Goal: Transaction & Acquisition: Purchase product/service

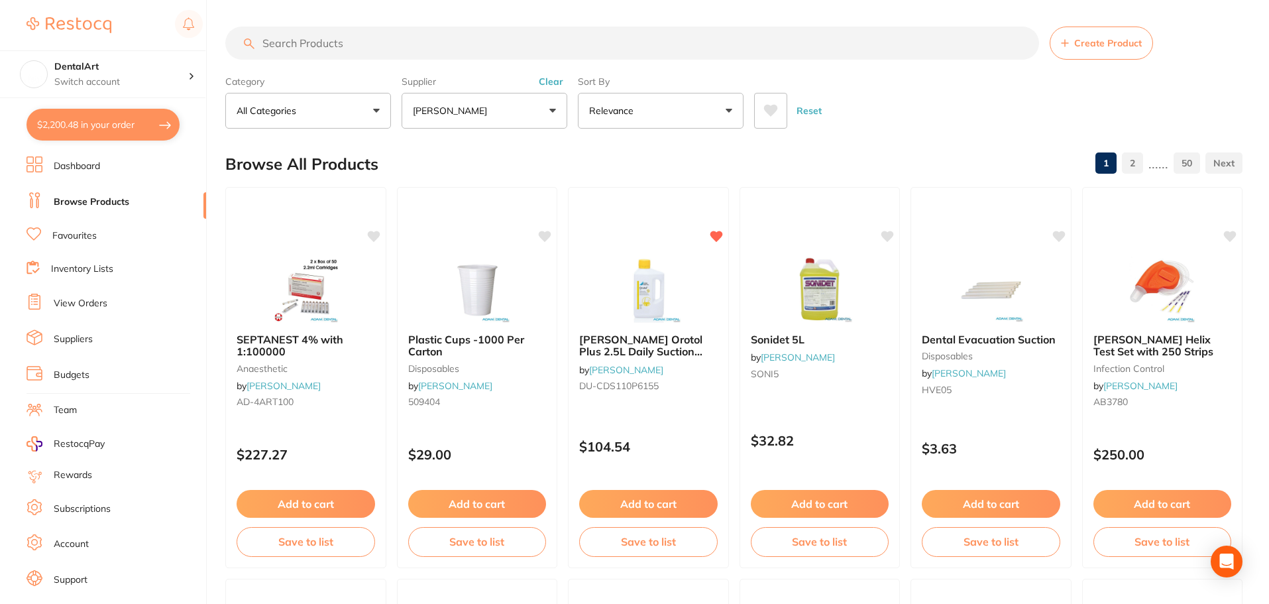
click at [319, 53] on input "search" at bounding box center [632, 43] width 814 height 33
click at [547, 114] on button "[PERSON_NAME]" at bounding box center [484, 111] width 166 height 36
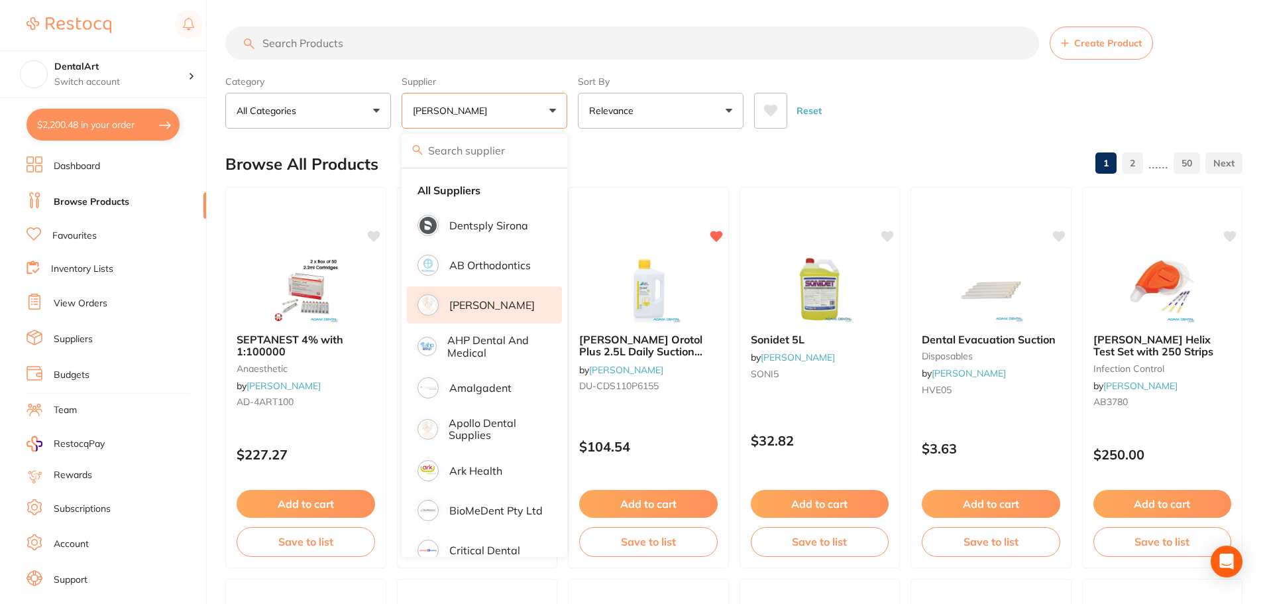
click at [488, 299] on p "[PERSON_NAME]" at bounding box center [491, 305] width 85 height 12
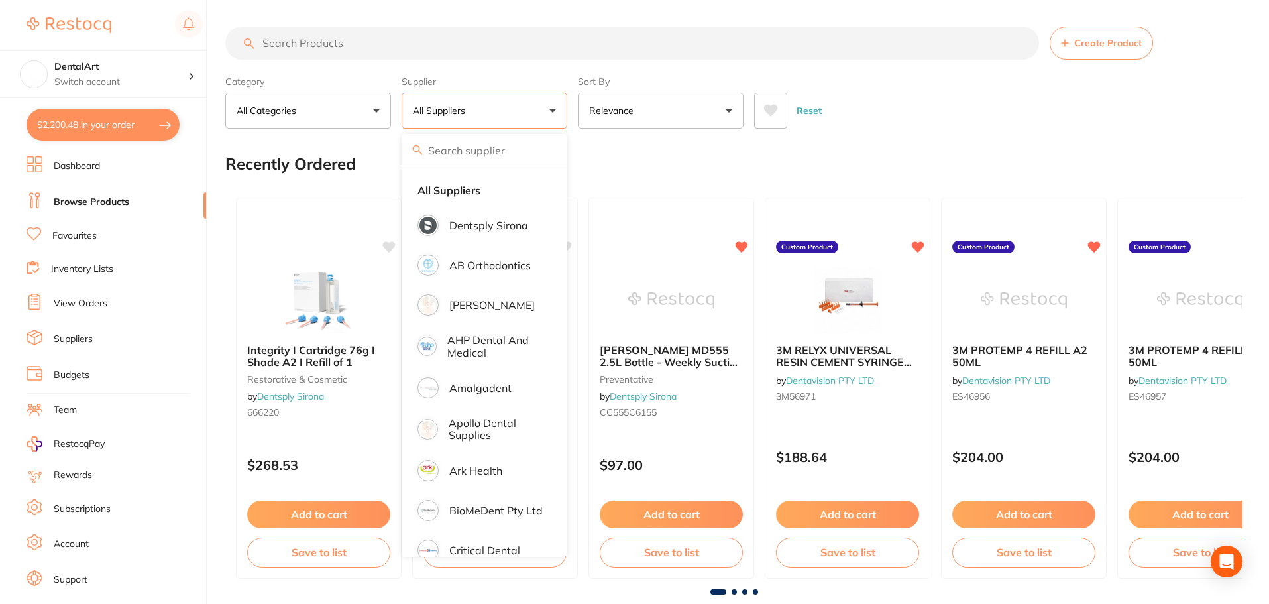
click at [979, 82] on div "Reset" at bounding box center [993, 105] width 478 height 46
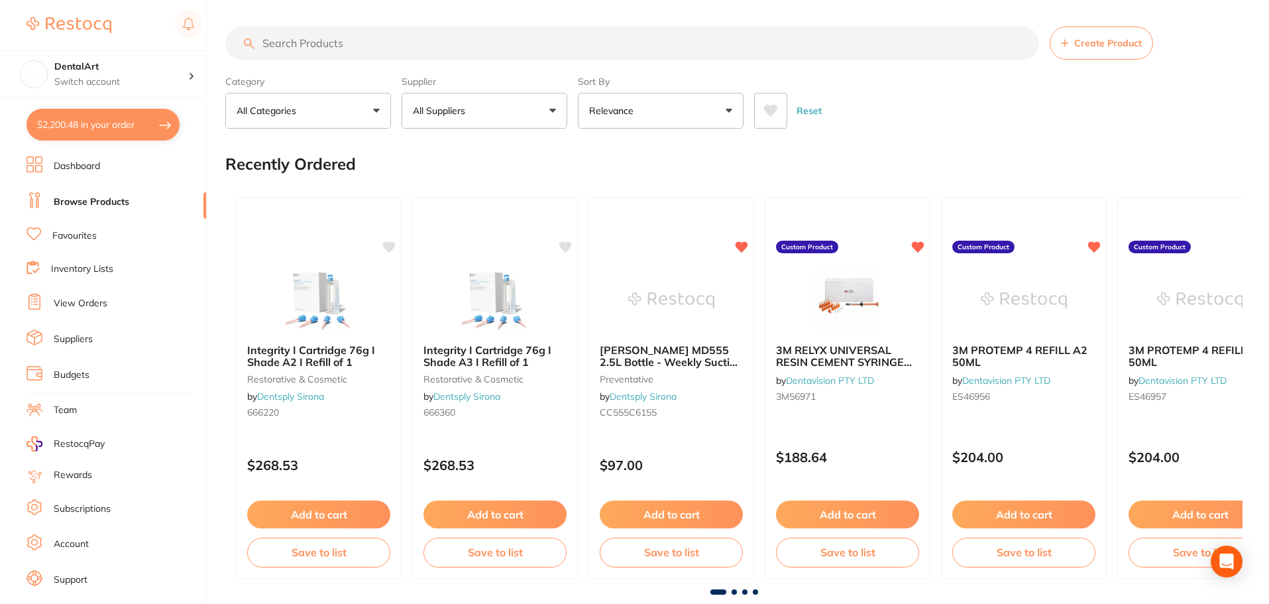
click at [162, 124] on button "$2,200.48 in your order" at bounding box center [103, 125] width 153 height 32
checkbox input "true"
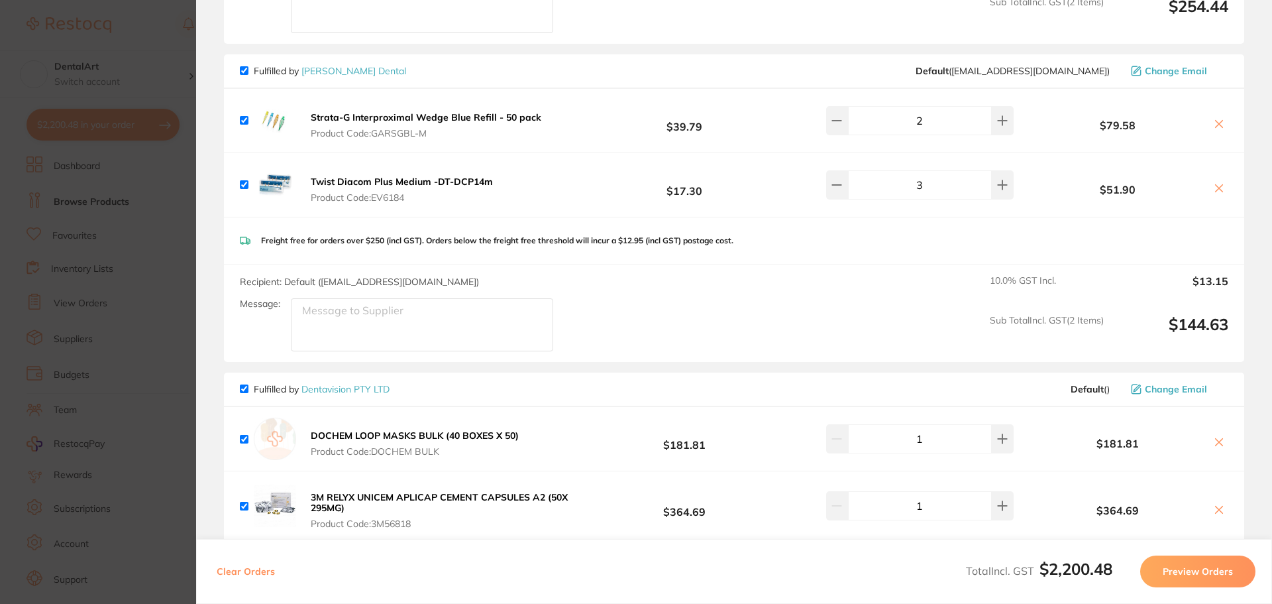
scroll to position [994, 0]
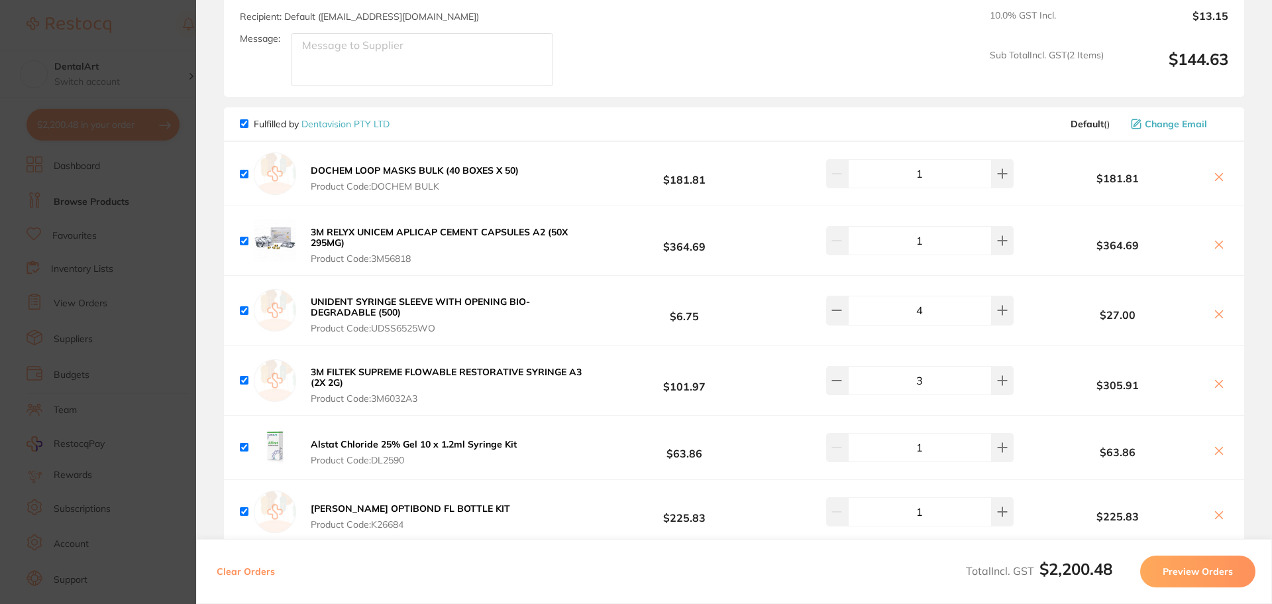
click at [125, 30] on section "Update RRP Set your pre negotiated price for this item. Item Agreed RRP (excl. …" at bounding box center [636, 302] width 1272 height 604
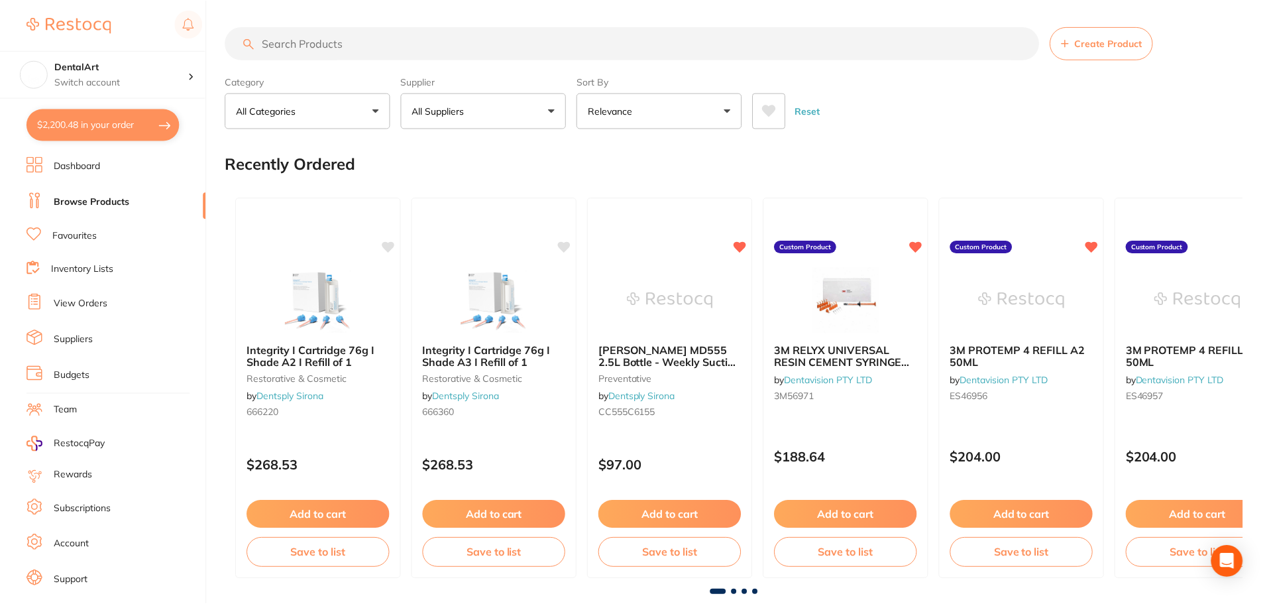
scroll to position [3, 0]
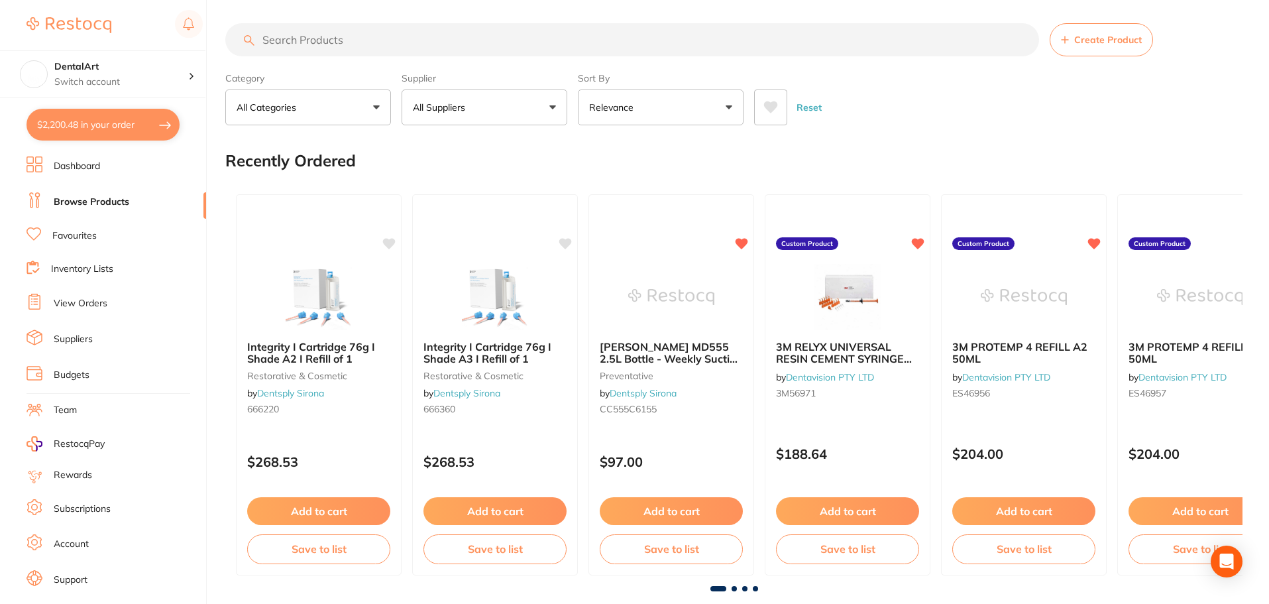
click at [1132, 165] on div "Recently Ordered" at bounding box center [733, 160] width 1017 height 44
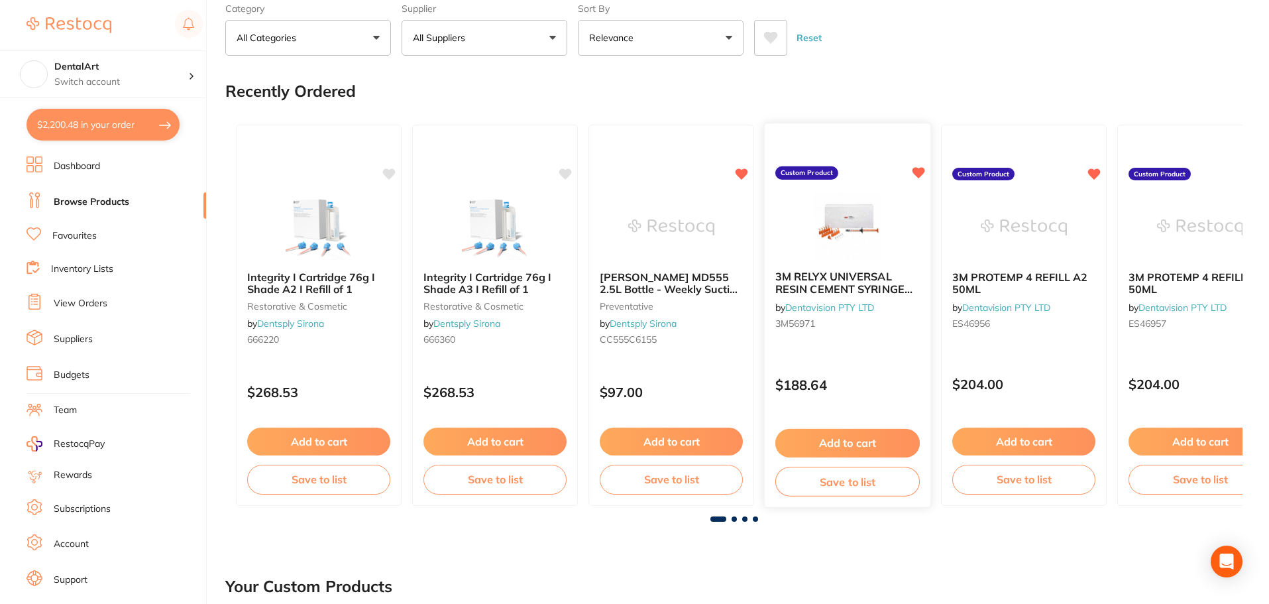
scroll to position [0, 0]
